Goal: Information Seeking & Learning: Learn about a topic

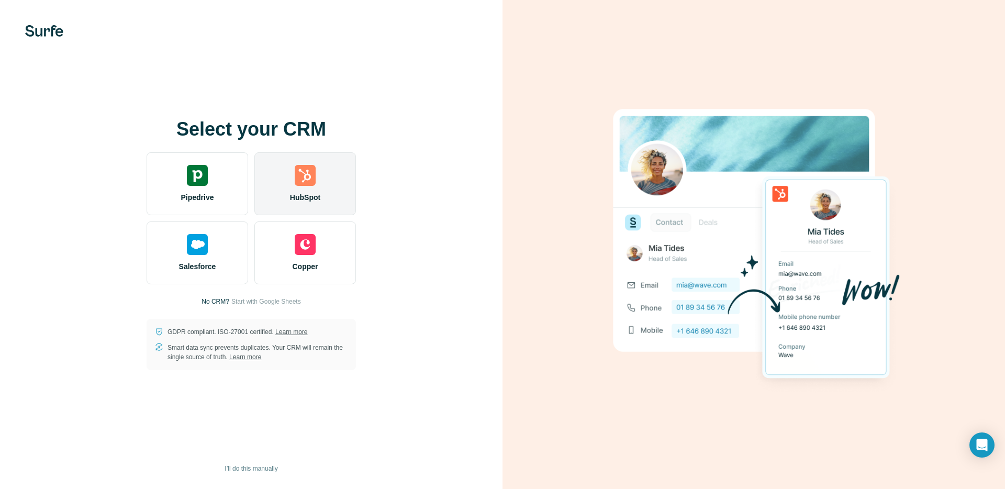
click at [313, 171] on img at bounding box center [305, 175] width 21 height 21
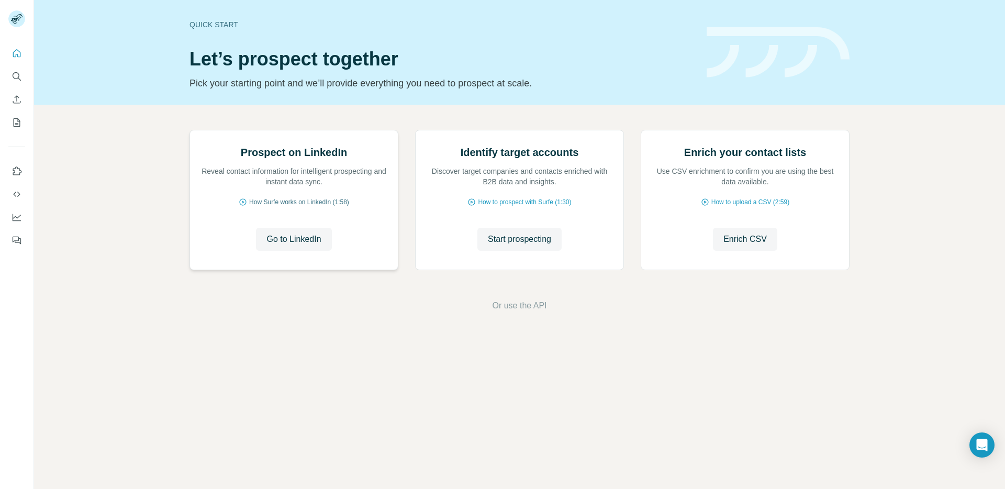
click at [297, 207] on span "How Surfe works on LinkedIn (1:58)" at bounding box center [299, 201] width 100 height 9
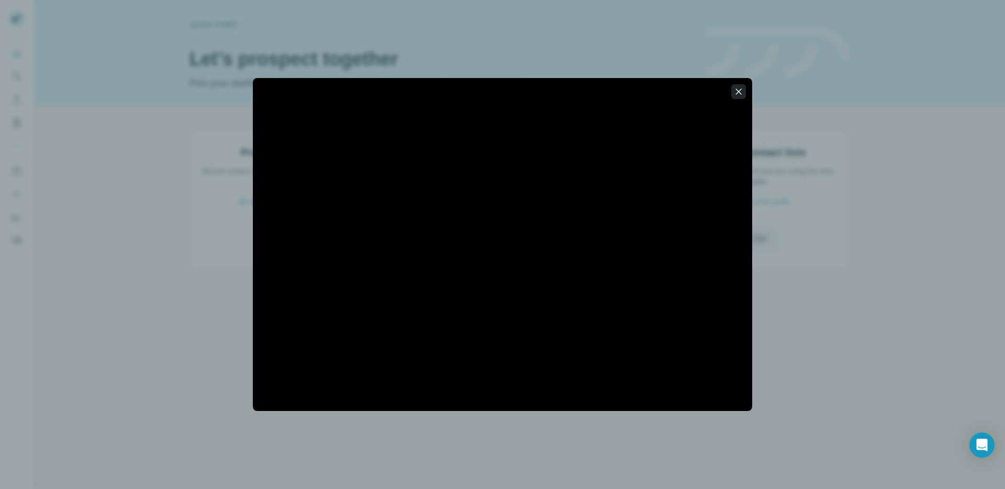
click at [740, 92] on icon "button" at bounding box center [738, 91] width 10 height 10
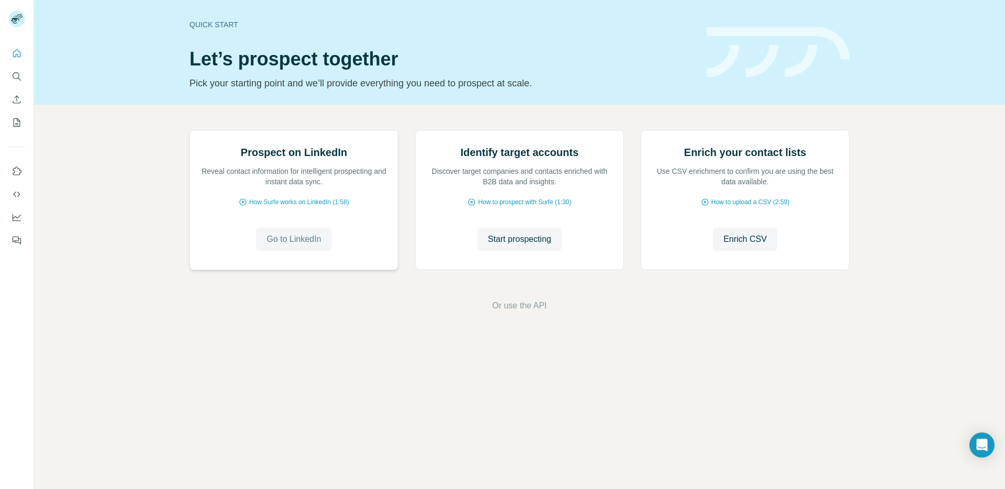
click at [304, 245] on span "Go to LinkedIn" at bounding box center [293, 239] width 54 height 13
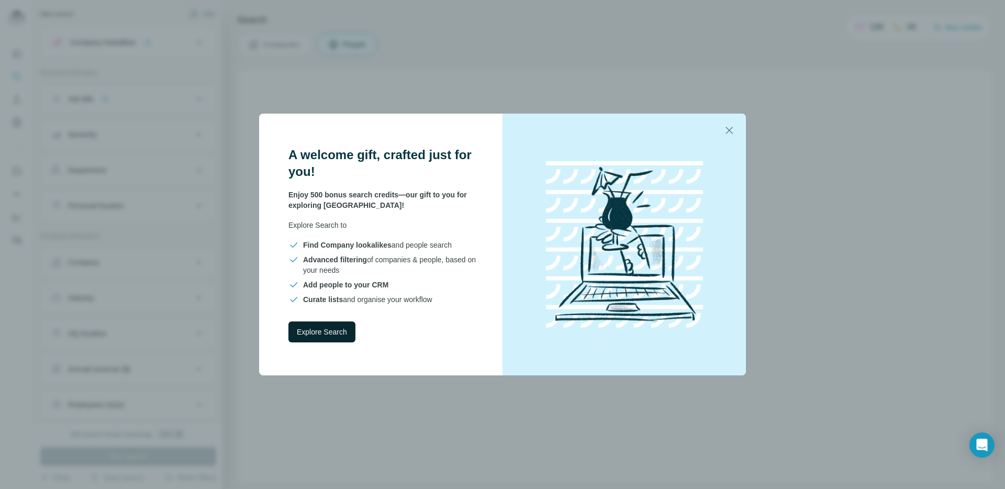
click at [310, 338] on button "Explore Search" at bounding box center [321, 331] width 67 height 21
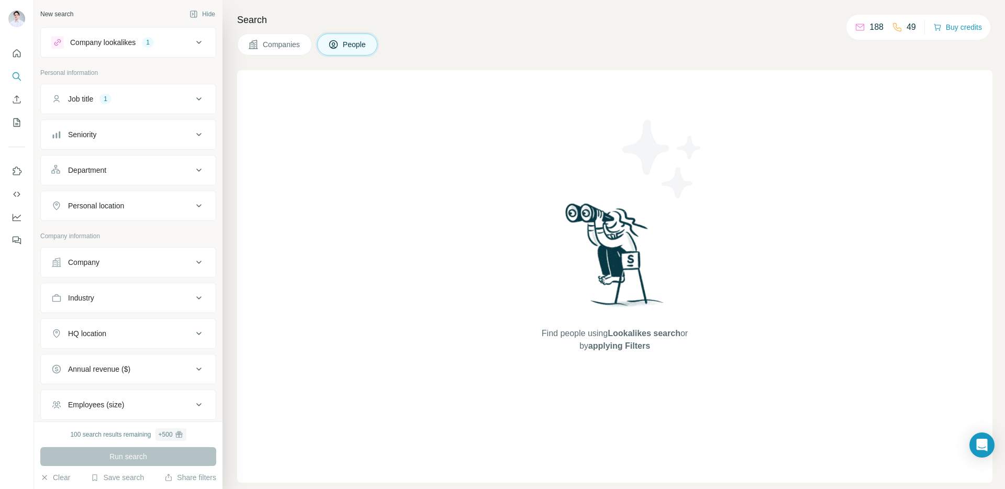
click at [112, 91] on button "Job title 1" at bounding box center [128, 98] width 175 height 25
click at [151, 40] on div "1" at bounding box center [148, 42] width 12 height 9
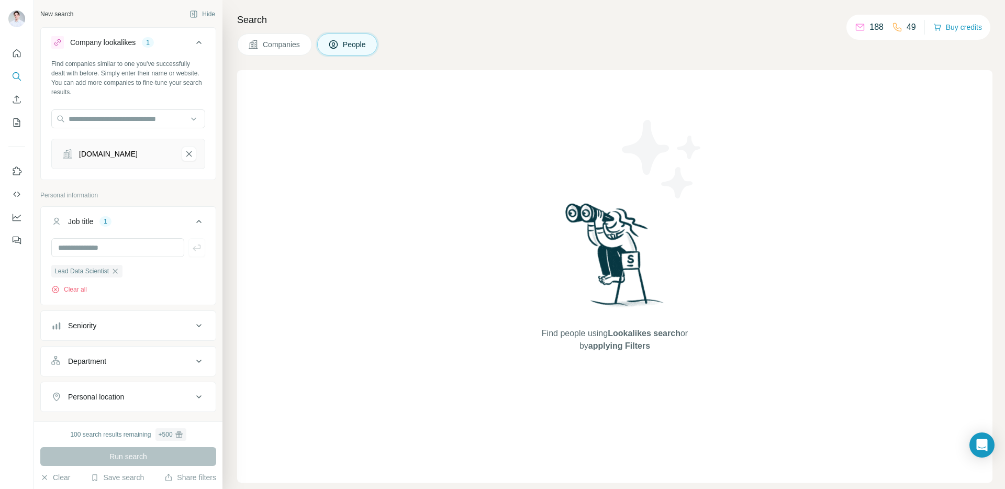
click at [264, 52] on button "Companies" at bounding box center [274, 44] width 75 height 22
